Goal: Task Accomplishment & Management: Manage account settings

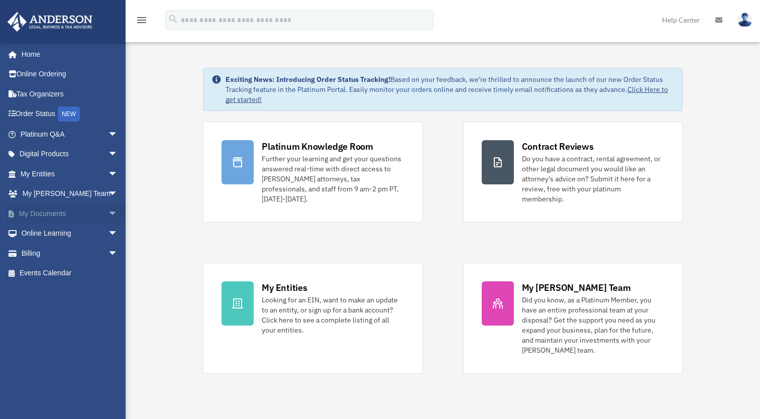
click at [46, 211] on link "My Documents arrow_drop_down" at bounding box center [70, 213] width 126 height 20
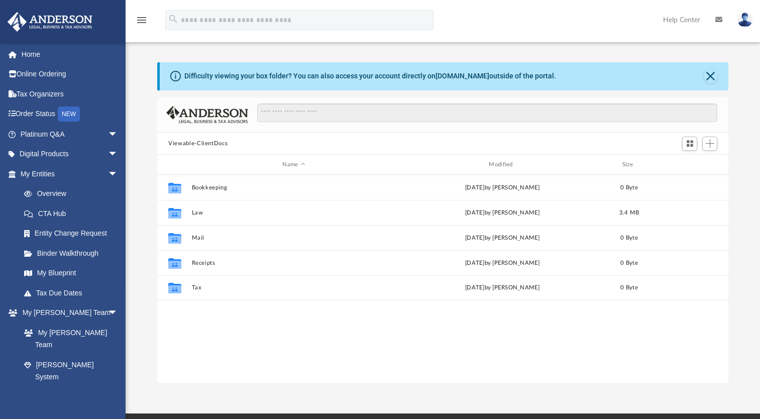
scroll to position [221, 564]
click at [47, 167] on link "My Entities arrow_drop_down" at bounding box center [70, 174] width 126 height 20
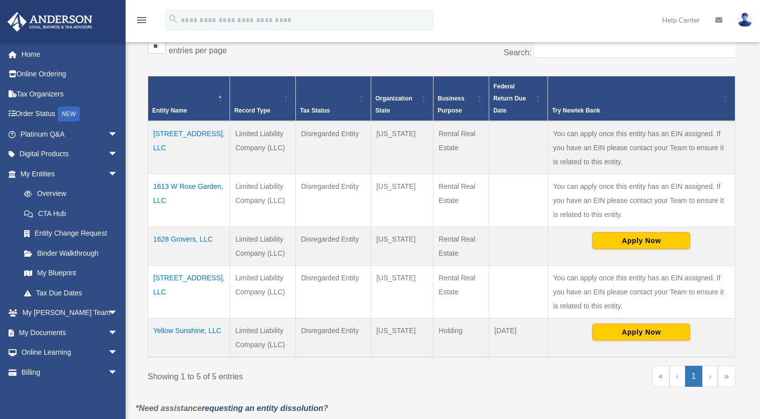
scroll to position [177, 0]
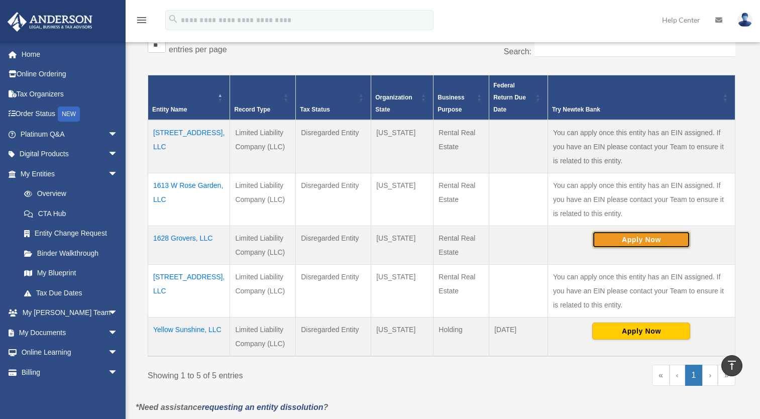
click at [629, 239] on button "Apply Now" at bounding box center [641, 239] width 98 height 17
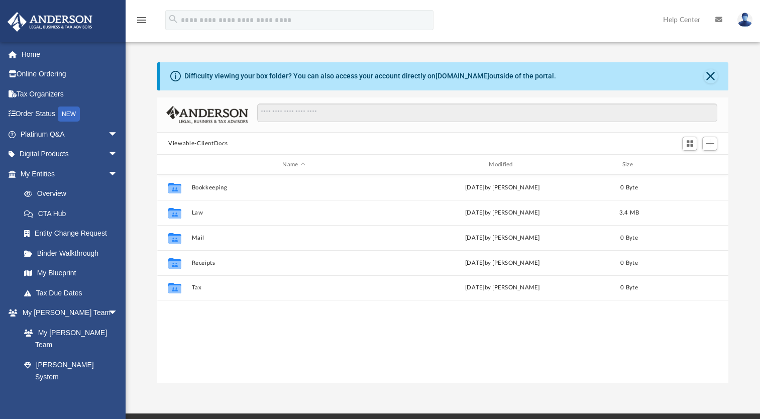
scroll to position [221, 564]
click at [40, 112] on link "Order Status NEW" at bounding box center [70, 114] width 126 height 21
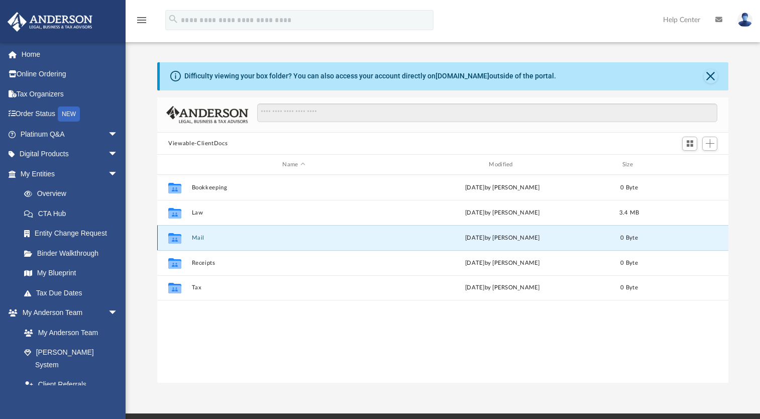
click at [196, 237] on button "Mail" at bounding box center [294, 238] width 204 height 7
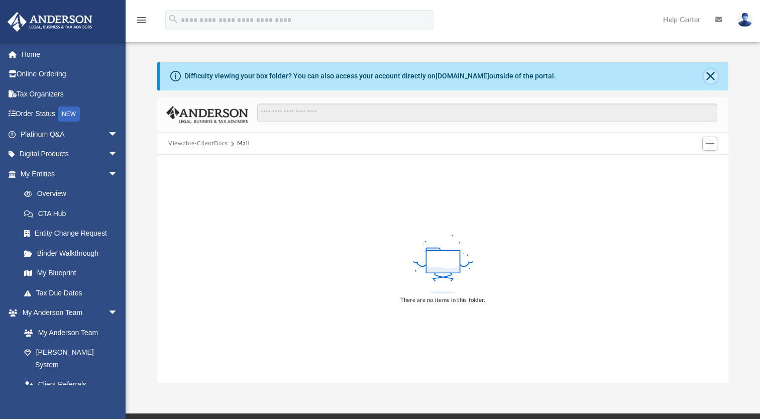
click at [712, 75] on button "Close" at bounding box center [711, 76] width 14 height 14
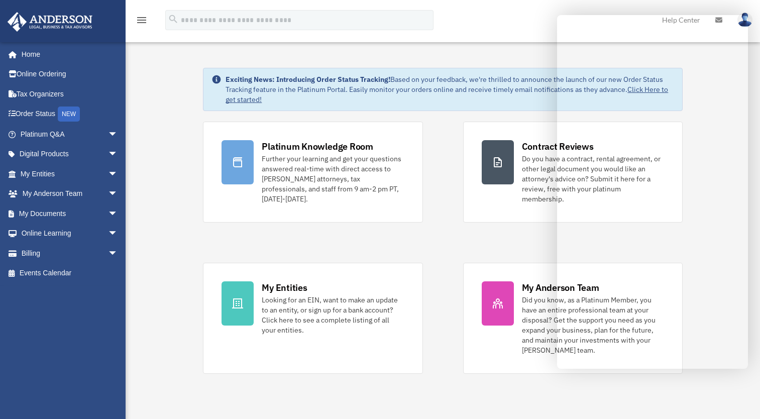
click at [448, 28] on div "menu search Site Menu add [EMAIL_ADDRESS][PERSON_NAME][DOMAIN_NAME] My Profile …" at bounding box center [380, 25] width 745 height 34
click at [445, 22] on div "menu search Site Menu add [EMAIL_ADDRESS][PERSON_NAME][DOMAIN_NAME] My Profile …" at bounding box center [380, 25] width 745 height 34
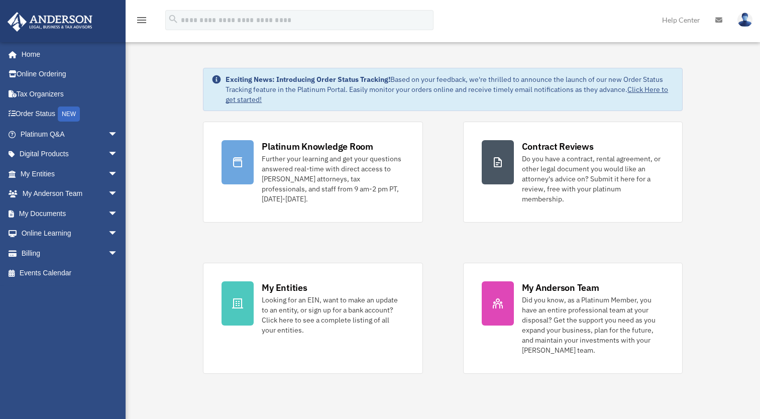
click at [744, 18] on img at bounding box center [744, 20] width 15 height 15
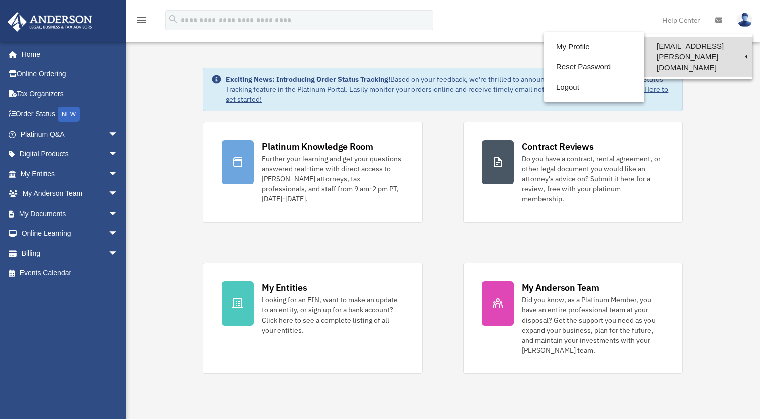
click at [677, 45] on link "[EMAIL_ADDRESS][PERSON_NAME][DOMAIN_NAME]" at bounding box center [698, 57] width 108 height 40
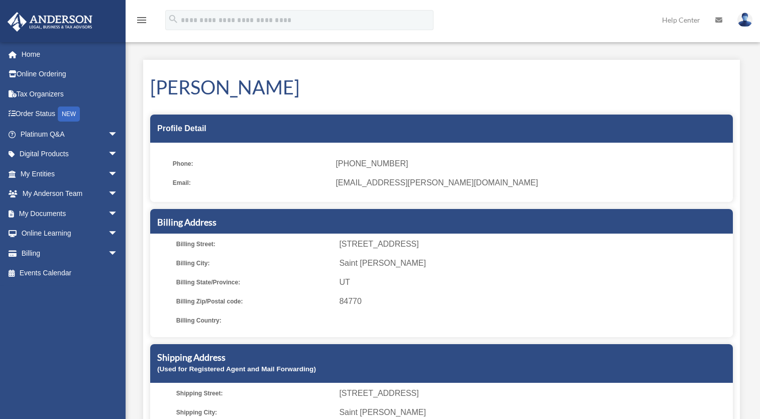
click at [719, 19] on icon at bounding box center [718, 20] width 7 height 7
click at [744, 18] on img at bounding box center [744, 20] width 15 height 15
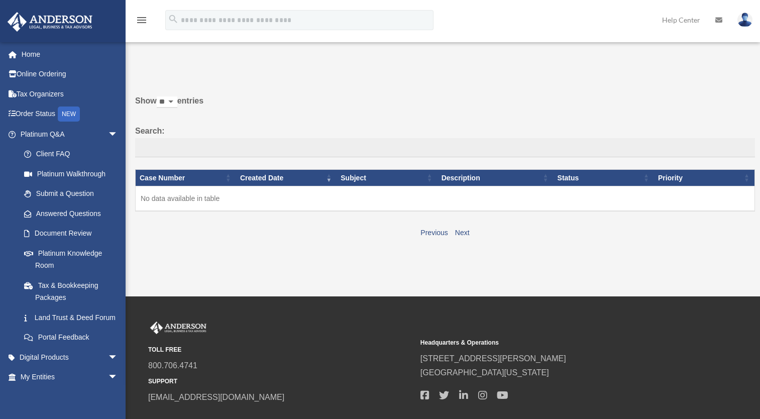
click at [745, 17] on img at bounding box center [744, 20] width 15 height 15
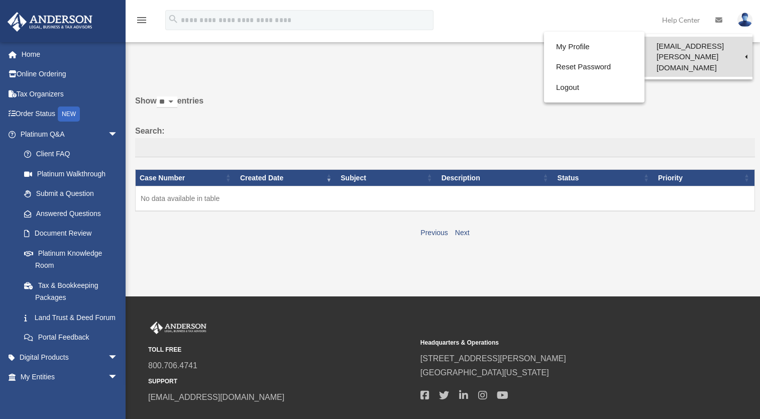
click at [701, 46] on link "[EMAIL_ADDRESS][PERSON_NAME][DOMAIN_NAME]" at bounding box center [698, 57] width 108 height 40
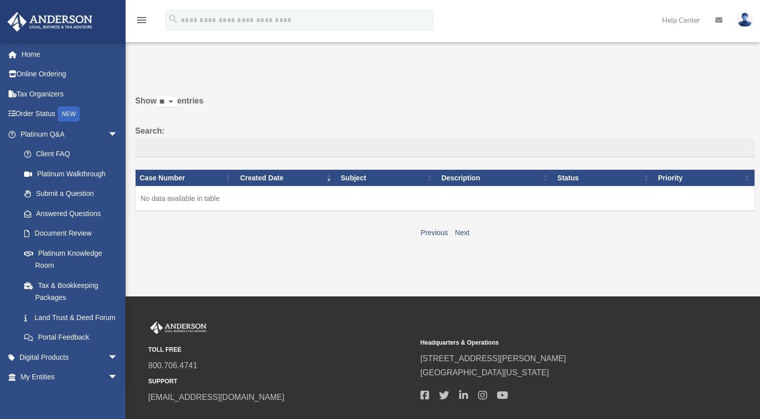
click at [743, 18] on img at bounding box center [744, 20] width 15 height 15
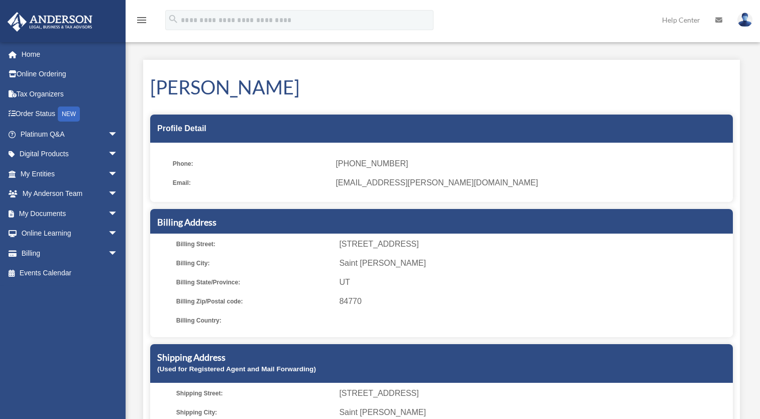
click at [743, 18] on img at bounding box center [744, 20] width 15 height 15
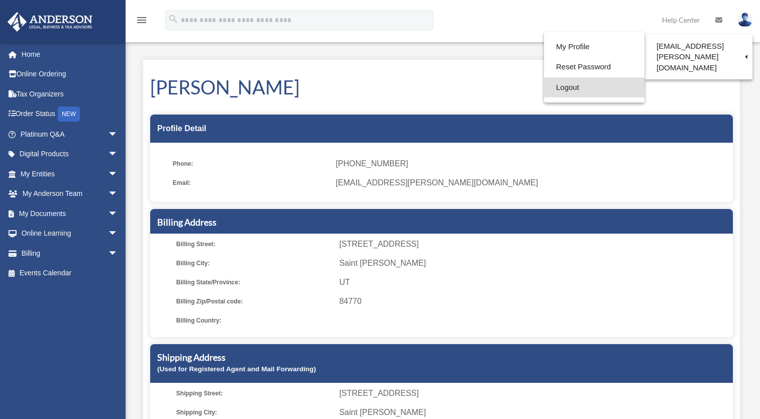
click at [578, 84] on link "Logout" at bounding box center [594, 87] width 100 height 21
